Goal: Transaction & Acquisition: Purchase product/service

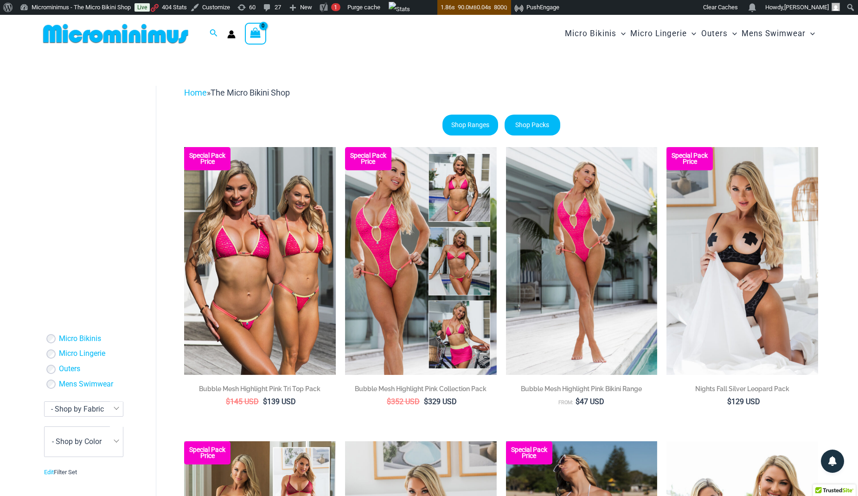
type input "**********"
click at [135, 35] on img at bounding box center [115, 33] width 153 height 21
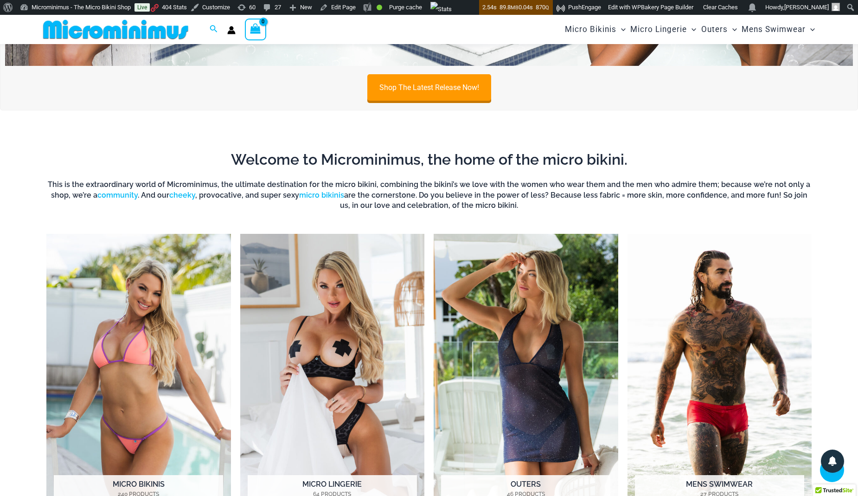
scroll to position [275, 0]
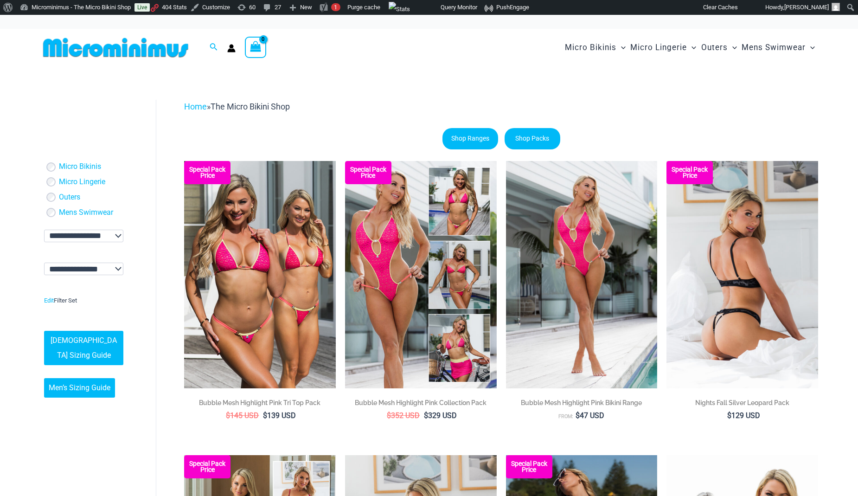
click at [708, 262] on img at bounding box center [742, 274] width 152 height 227
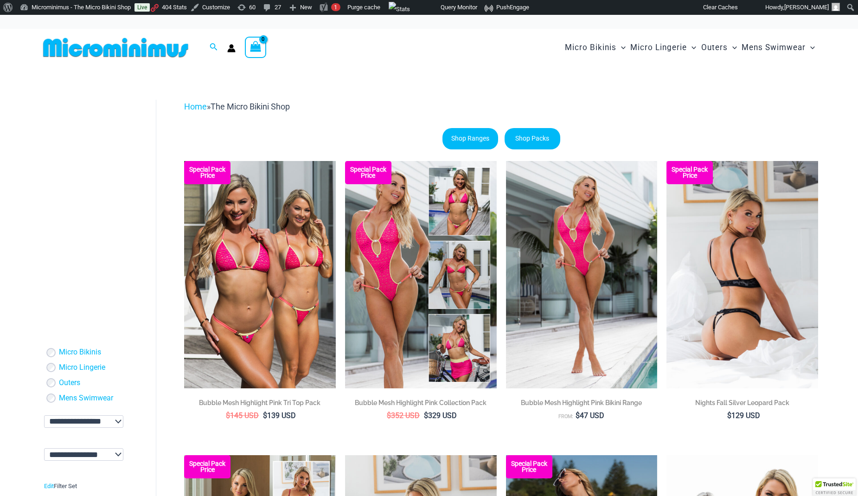
click at [730, 403] on h2 "Nights Fall Silver Leopard Pack" at bounding box center [742, 402] width 152 height 9
click at [787, 224] on img at bounding box center [742, 274] width 152 height 227
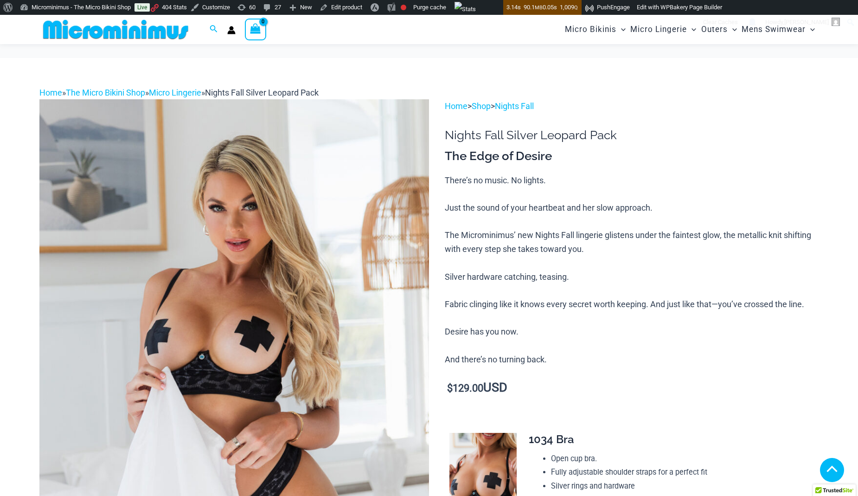
scroll to position [204, 0]
